Goal: Navigation & Orientation: Find specific page/section

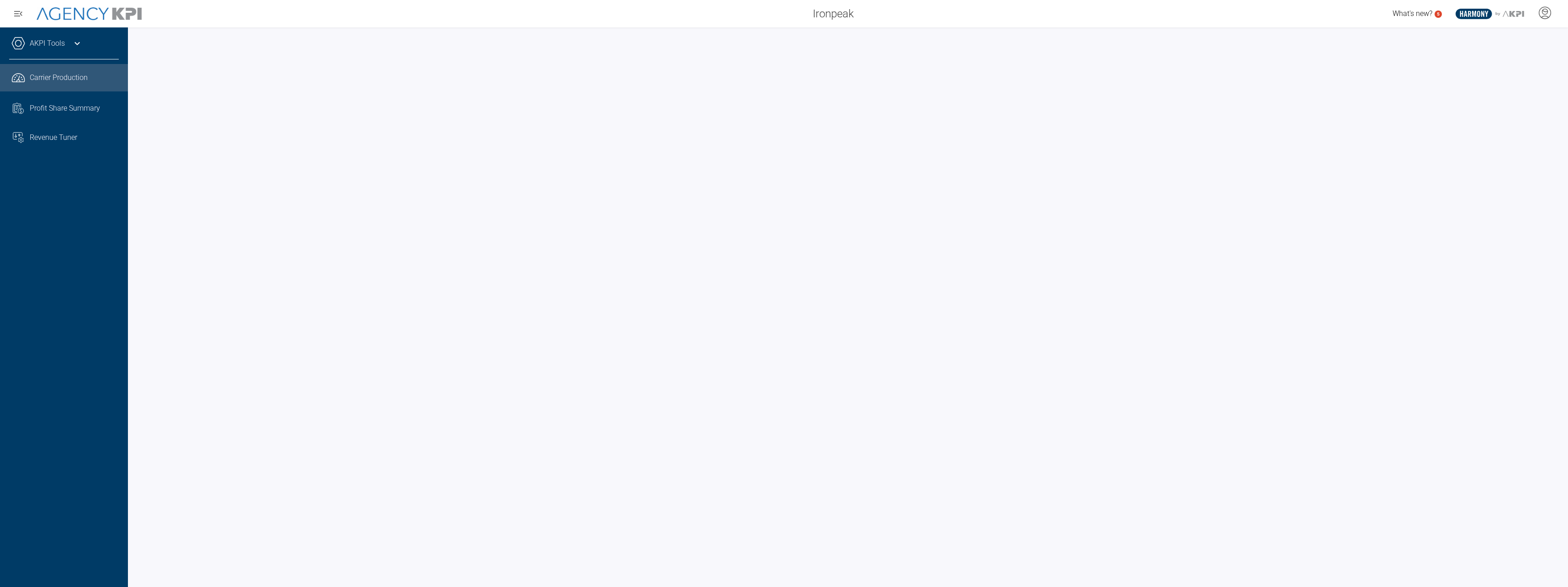
click at [71, 41] on div "AKPI Tools" at bounding box center [64, 48] width 109 height 23
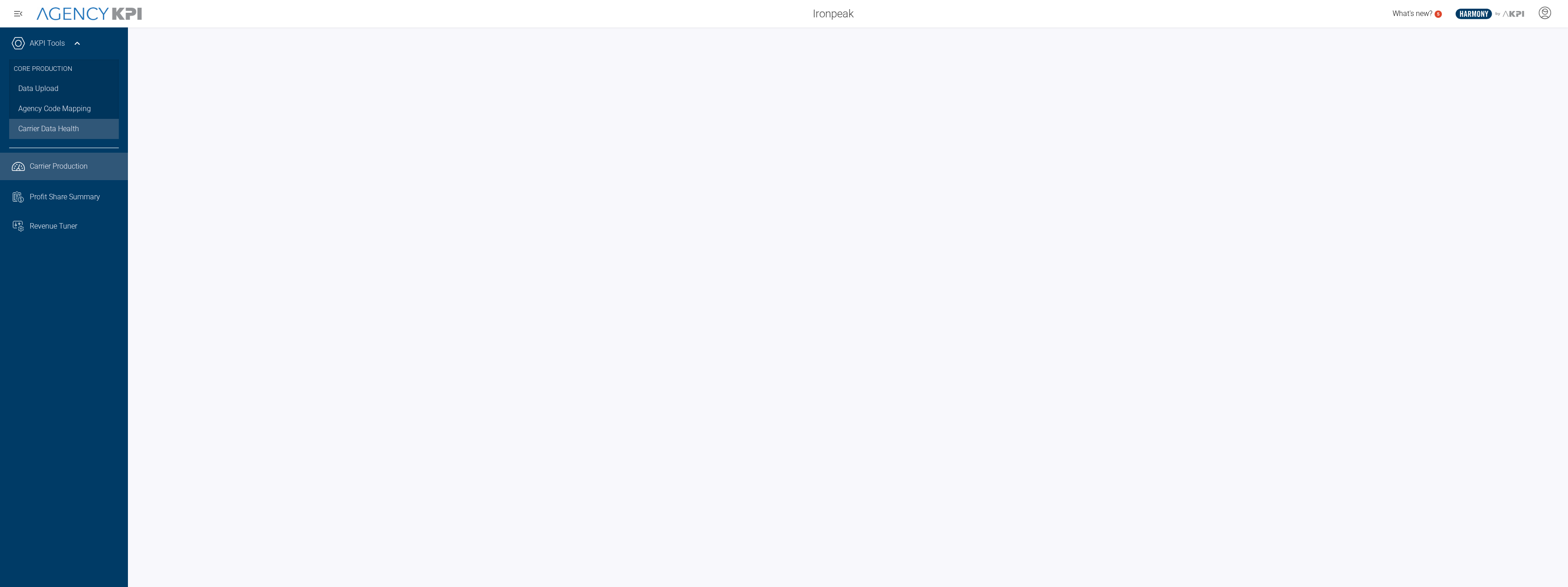
click at [64, 128] on span "Carrier Data Health" at bounding box center [49, 129] width 61 height 11
click at [75, 41] on icon at bounding box center [77, 43] width 11 height 11
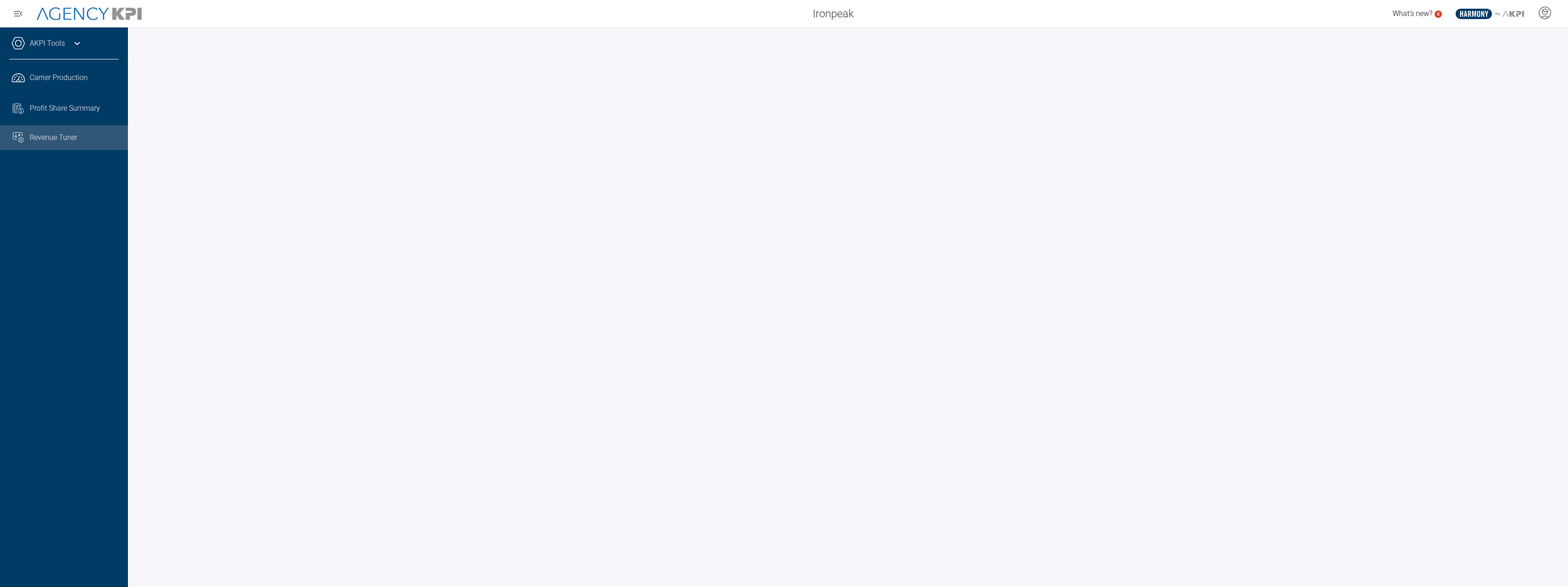
click at [59, 139] on span "Revenue Tuner" at bounding box center [53, 138] width 48 height 11
click at [51, 39] on link "AKPI Tools" at bounding box center [47, 43] width 35 height 11
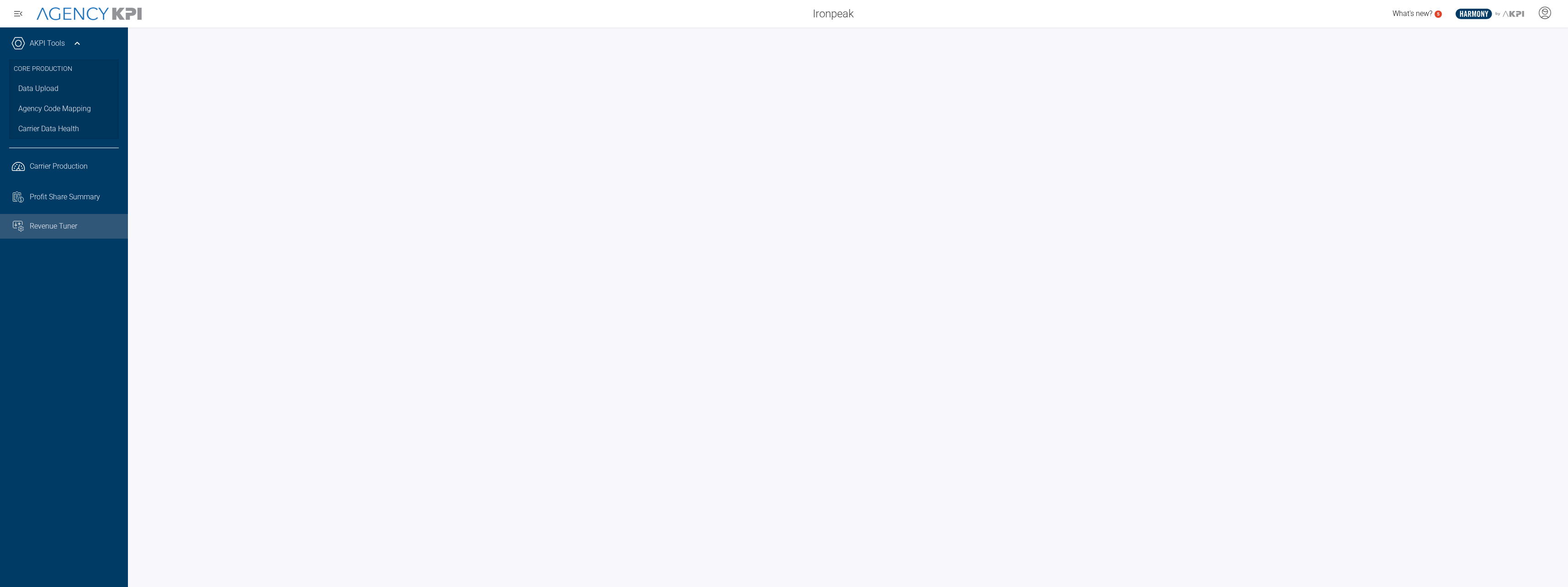
click at [77, 38] on icon at bounding box center [77, 43] width 11 height 11
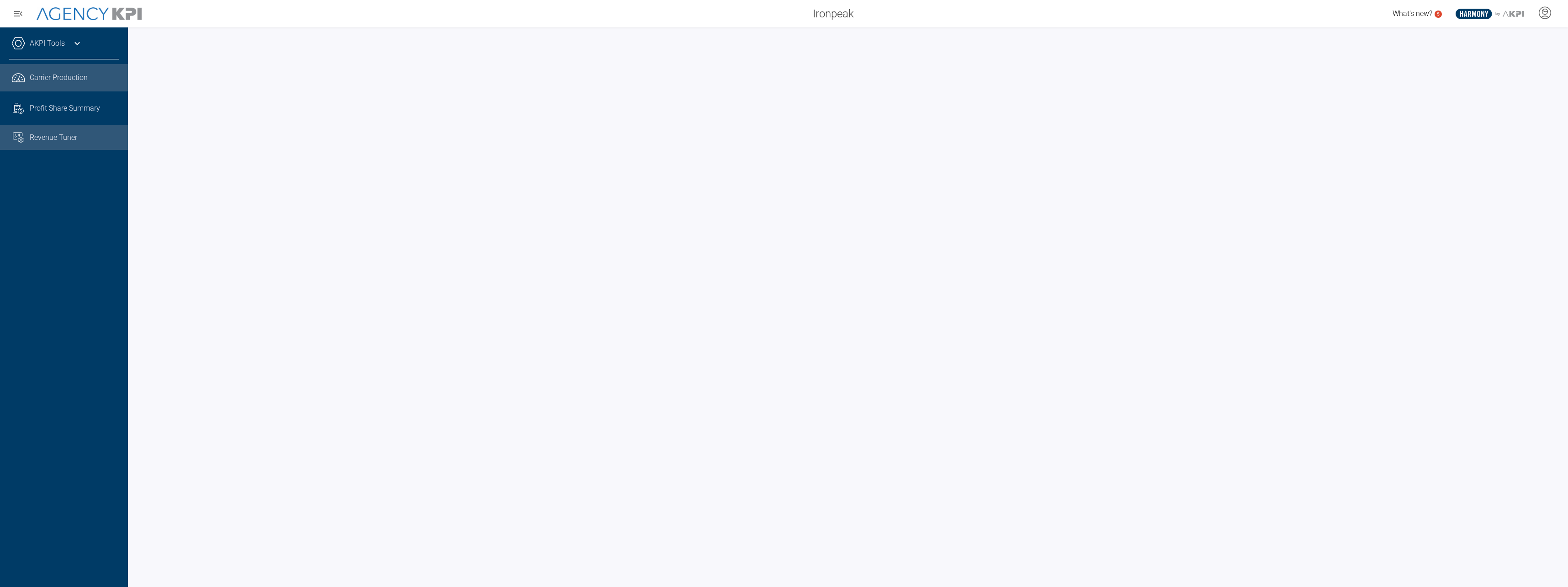
click at [57, 75] on span "Carrier Production" at bounding box center [59, 78] width 58 height 11
click at [78, 239] on div "AKPI Tools Core Production Data Upload Agency Code Mapping Carrier Data Health …" at bounding box center [64, 307] width 128 height 560
